Goal: Register for event/course

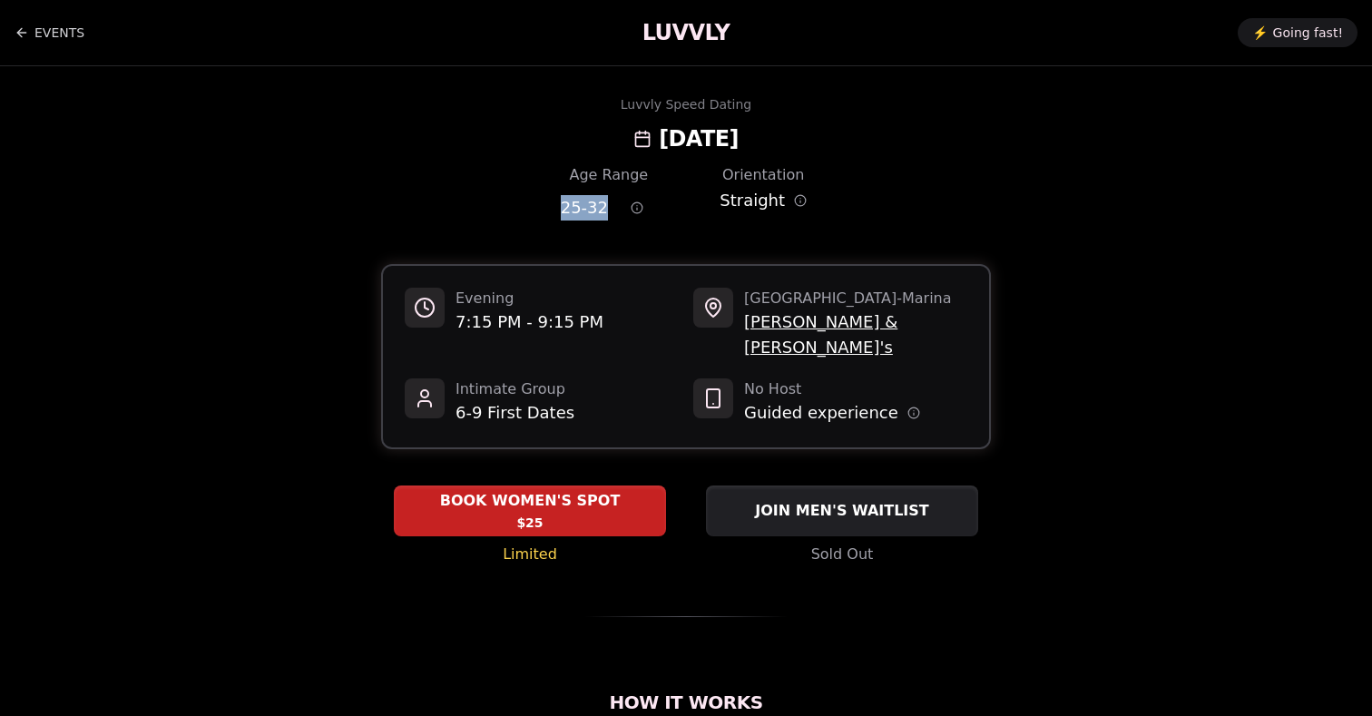
drag, startPoint x: 610, startPoint y: 207, endPoint x: 532, endPoint y: 207, distance: 77.1
click at [532, 207] on div "Age Range 25 - 32 Orientation Straight" at bounding box center [686, 195] width 610 height 63
copy span "25 - 32"
drag, startPoint x: 837, startPoint y: 140, endPoint x: 522, endPoint y: 139, distance: 315.7
click at [522, 139] on div "Luvvly Speed Dating [DATE]" at bounding box center [685, 124] width 1241 height 58
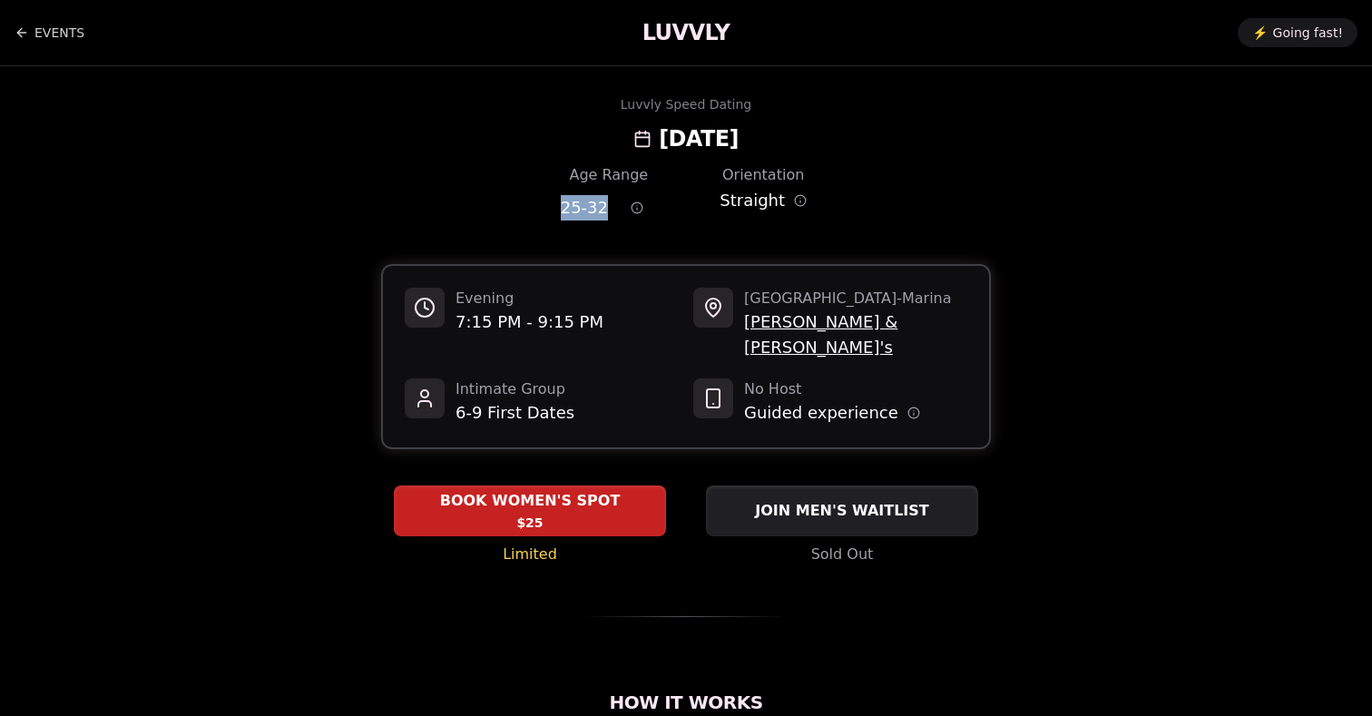
copy h2 "[DATE]"
drag, startPoint x: 483, startPoint y: 322, endPoint x: 451, endPoint y: 323, distance: 31.8
click at [451, 323] on div "Evening 7:15 PM - 9:15 PM" at bounding box center [542, 324] width 274 height 73
copy span "7:15"
drag, startPoint x: 608, startPoint y: 209, endPoint x: 534, endPoint y: 209, distance: 73.5
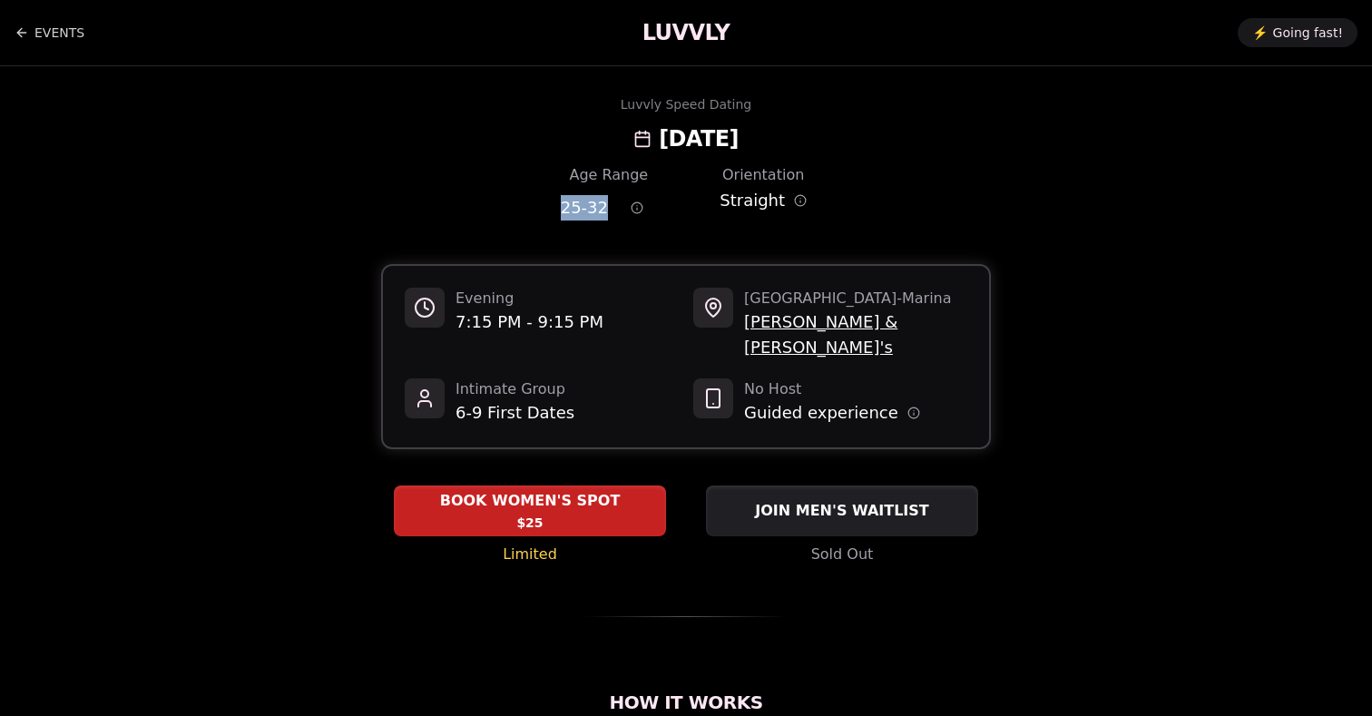
click at [534, 209] on div "Age Range 25 - 32 Orientation Straight" at bounding box center [686, 195] width 610 height 63
copy span "25 - 32"
drag, startPoint x: 570, startPoint y: 138, endPoint x: 883, endPoint y: 138, distance: 313.0
click at [883, 138] on div "Luvvly Speed Dating [DATE]" at bounding box center [685, 124] width 1241 height 58
copy h2 "[DATE]"
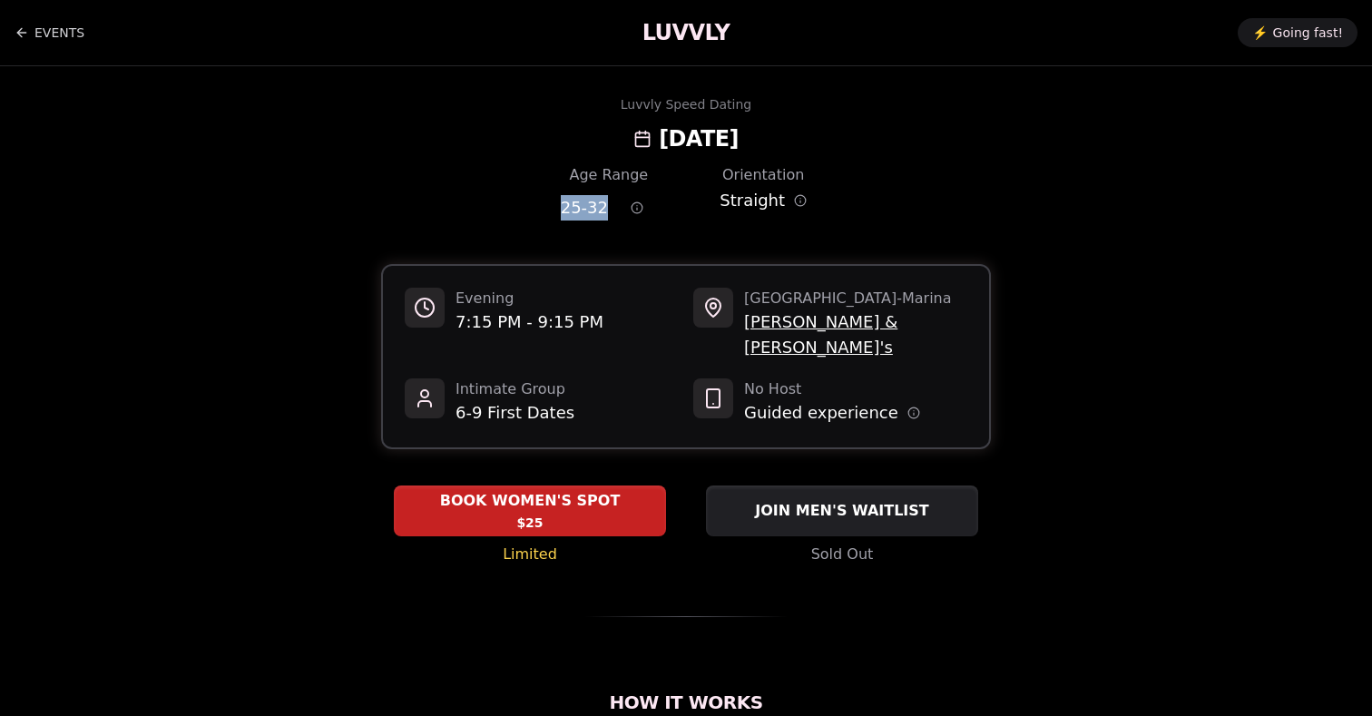
drag, startPoint x: 609, startPoint y: 209, endPoint x: 554, endPoint y: 209, distance: 54.4
click at [554, 209] on div "Age Range 25 - 32 Orientation Straight" at bounding box center [686, 195] width 610 height 63
copy span "25 - 32"
